Goal: Find specific page/section: Find specific page/section

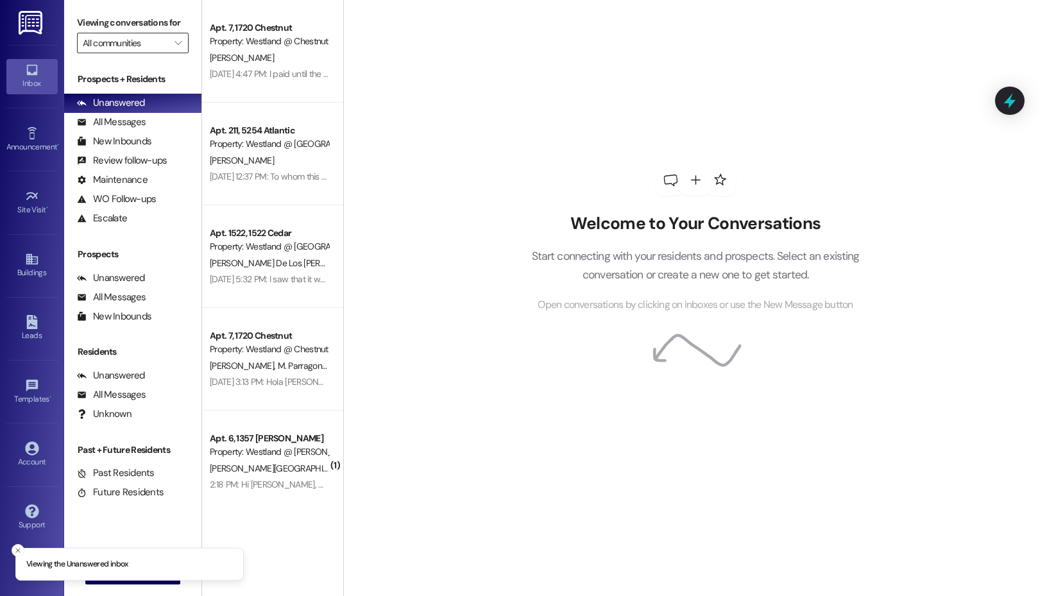
click at [117, 54] on div "Viewing conversations for All communities " at bounding box center [132, 33] width 137 height 66
click at [128, 44] on input "All communities" at bounding box center [125, 43] width 85 height 21
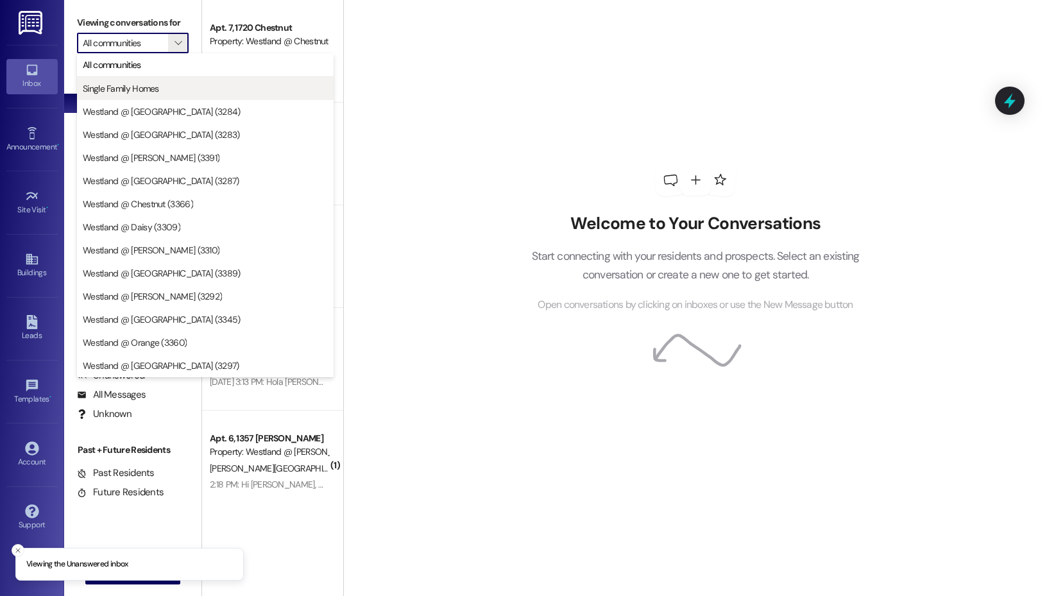
click at [143, 92] on span "Single Family Homes" at bounding box center [121, 88] width 76 height 13
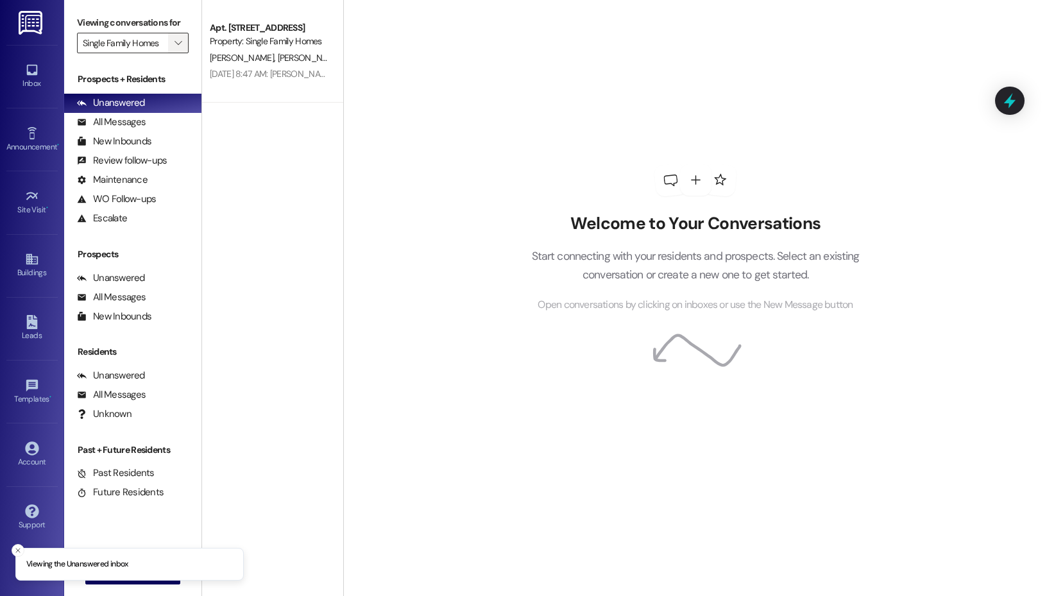
click at [172, 44] on span "" at bounding box center [178, 43] width 12 height 21
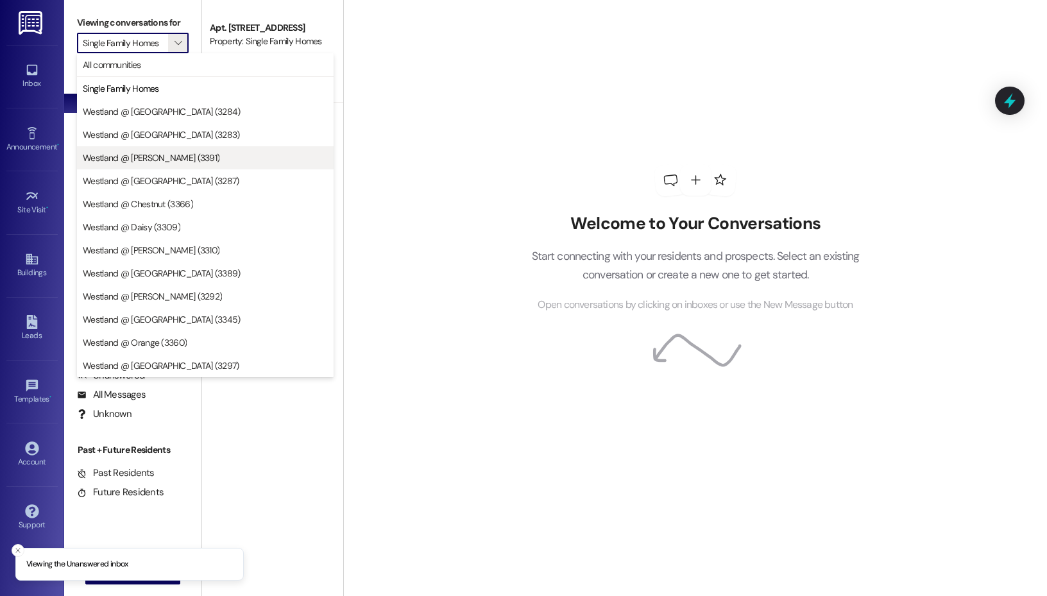
click at [169, 157] on span "Westland @ [PERSON_NAME] (3391)" at bounding box center [151, 157] width 137 height 13
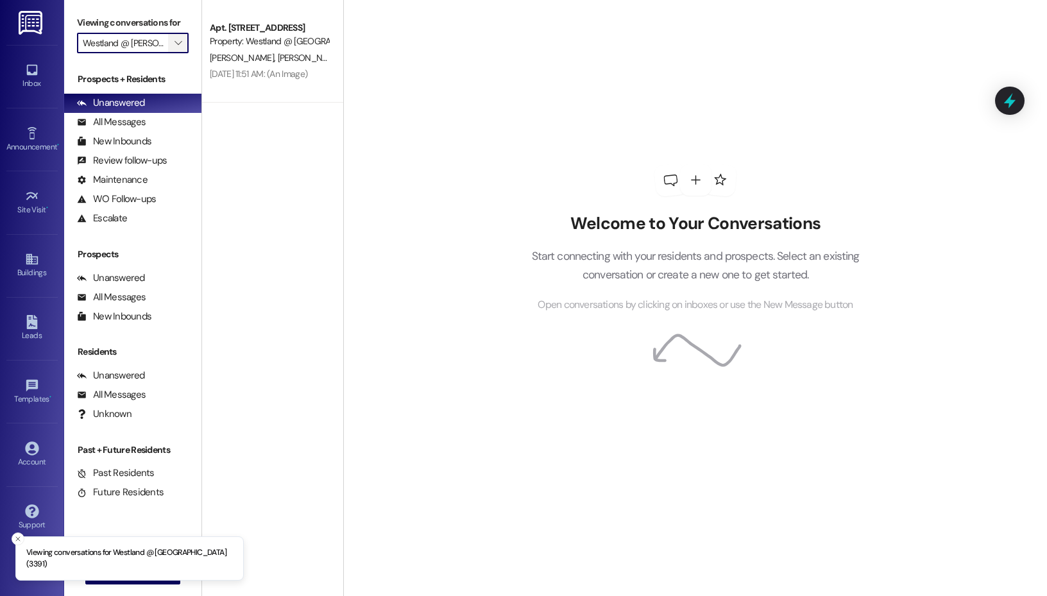
click at [180, 40] on icon "" at bounding box center [178, 43] width 7 height 10
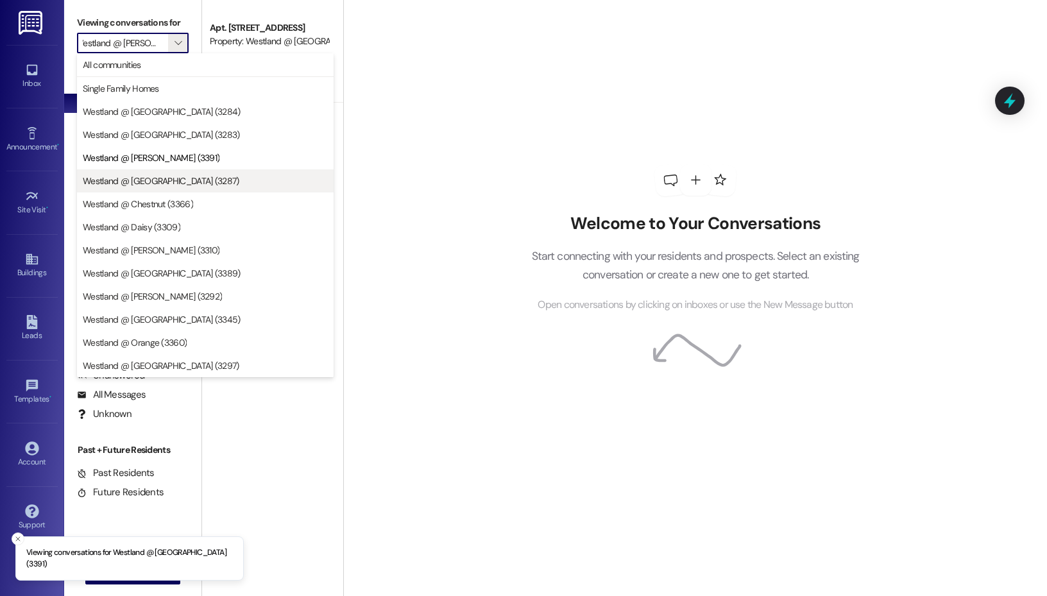
click at [200, 187] on span "Westland @ [GEOGRAPHIC_DATA] (3287)" at bounding box center [205, 181] width 245 height 13
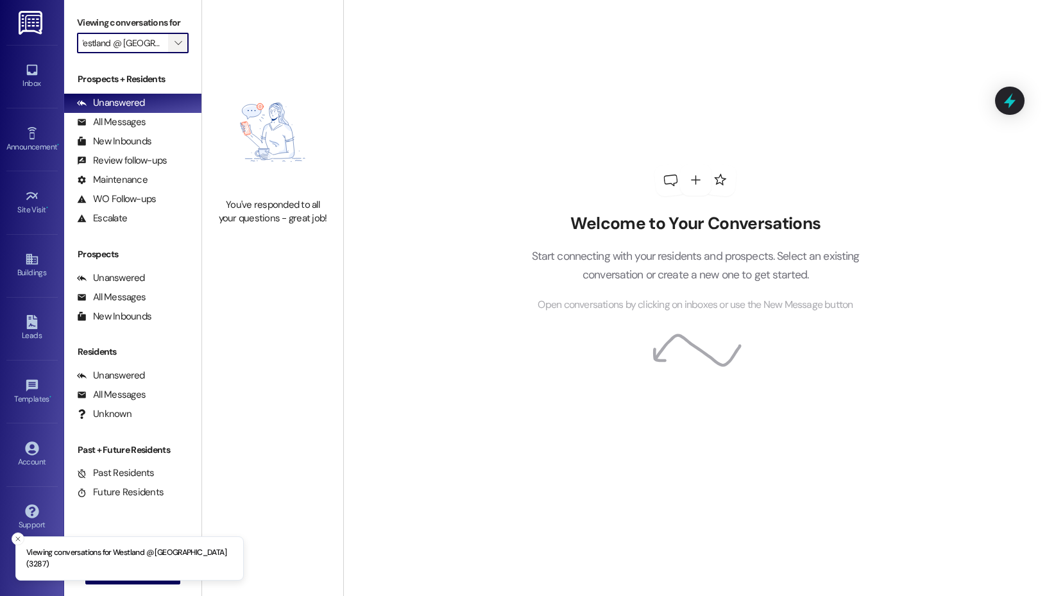
click at [175, 39] on icon "" at bounding box center [178, 43] width 7 height 10
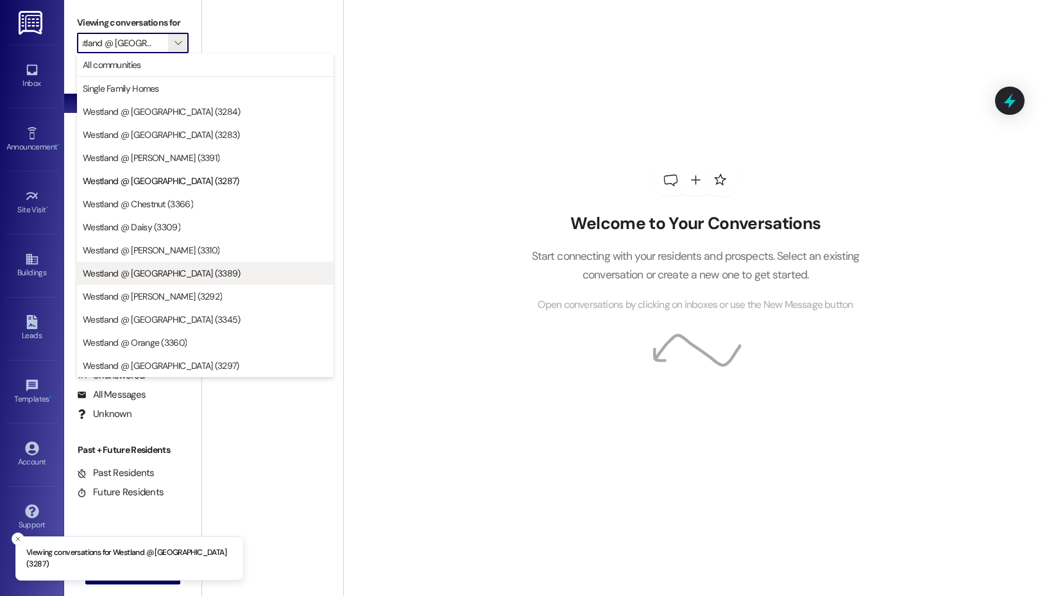
click at [164, 274] on span "Westland @ [GEOGRAPHIC_DATA] (3389)" at bounding box center [162, 273] width 158 height 13
type input "Westland @ [GEOGRAPHIC_DATA] (3389)"
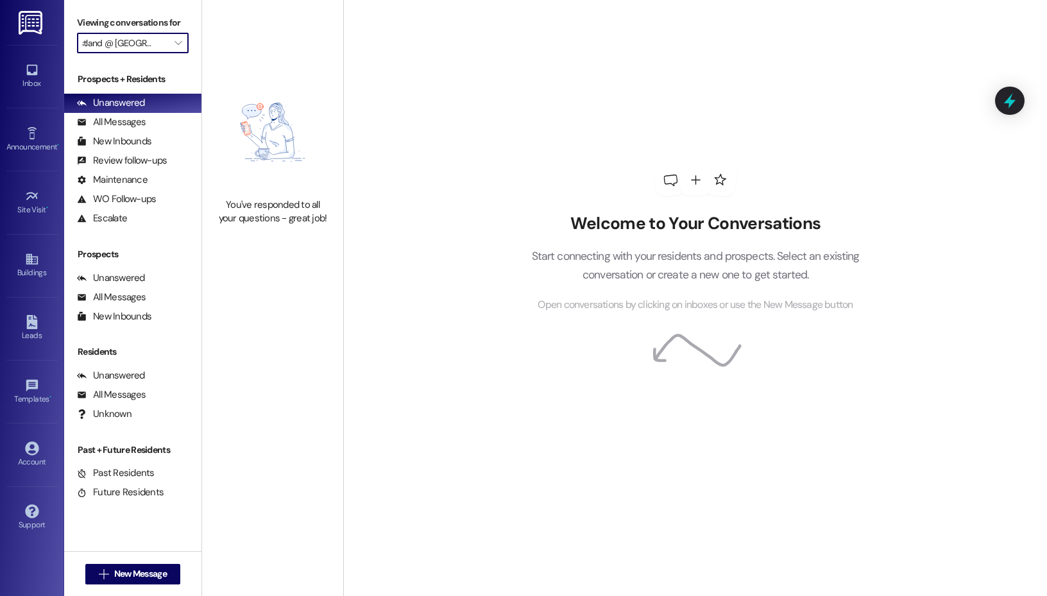
scroll to position [0, 4]
